Goal: Information Seeking & Learning: Learn about a topic

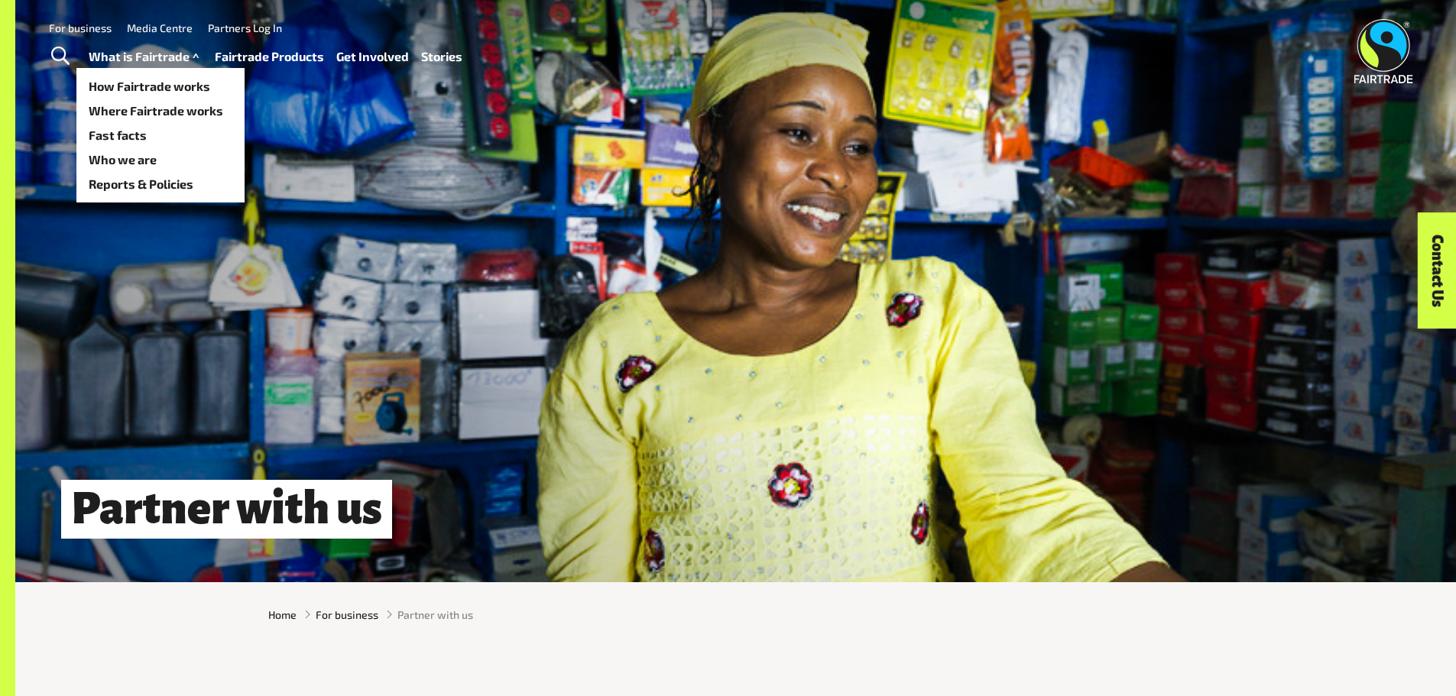
click at [146, 57] on link "What is Fairtrade" at bounding box center [146, 57] width 114 height 22
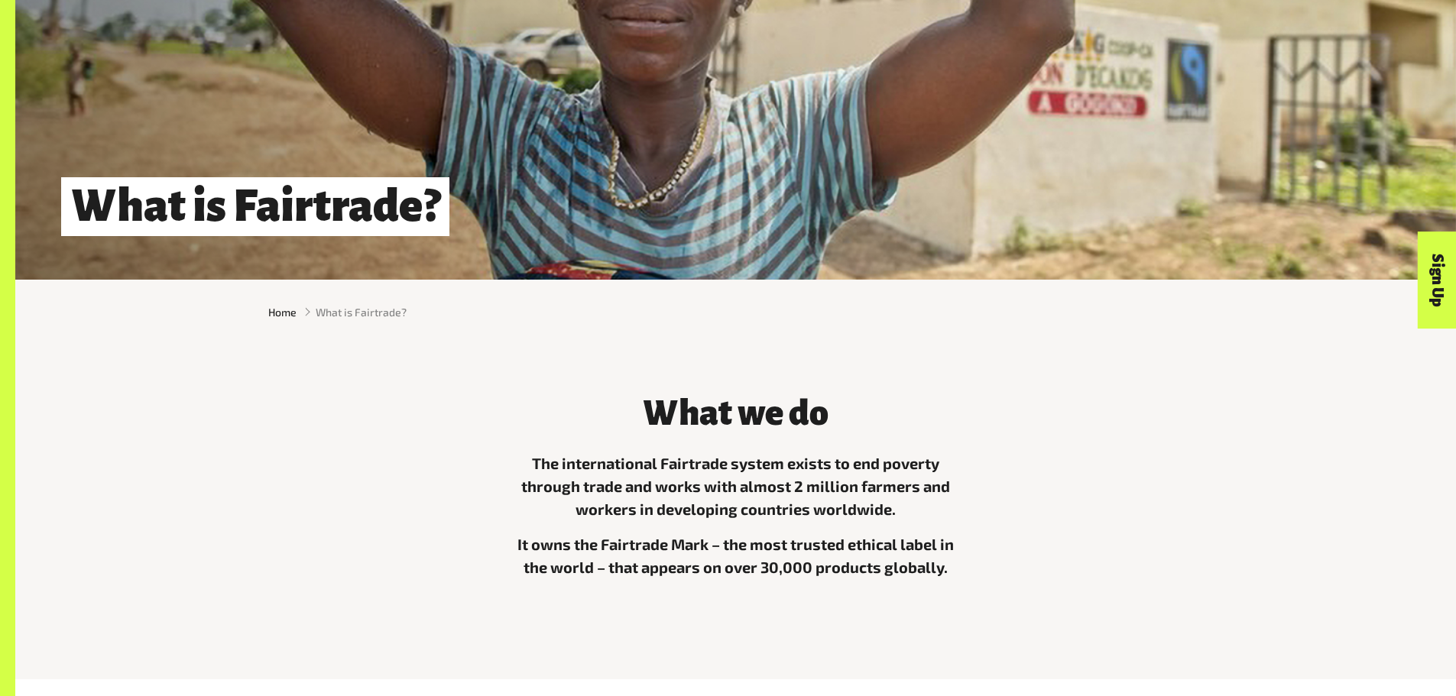
scroll to position [306, 0]
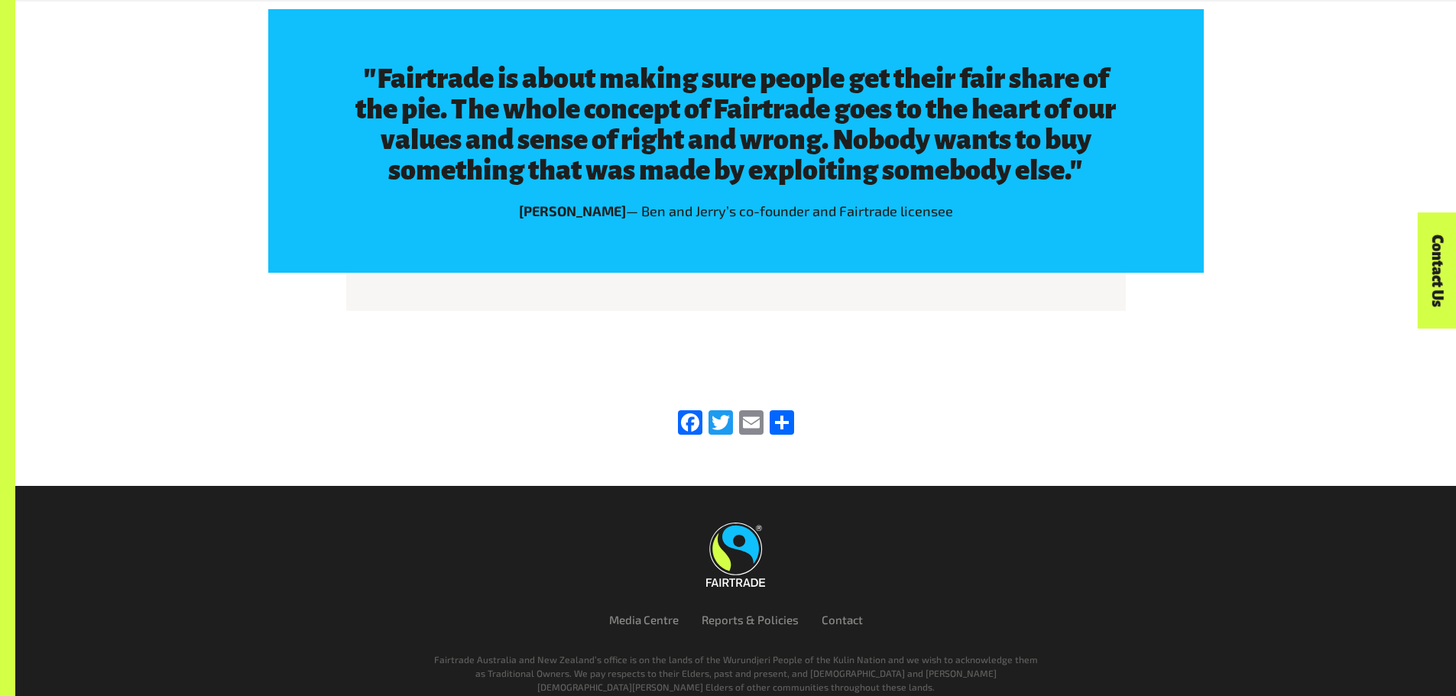
scroll to position [2657, 0]
